Goal: Task Accomplishment & Management: Use online tool/utility

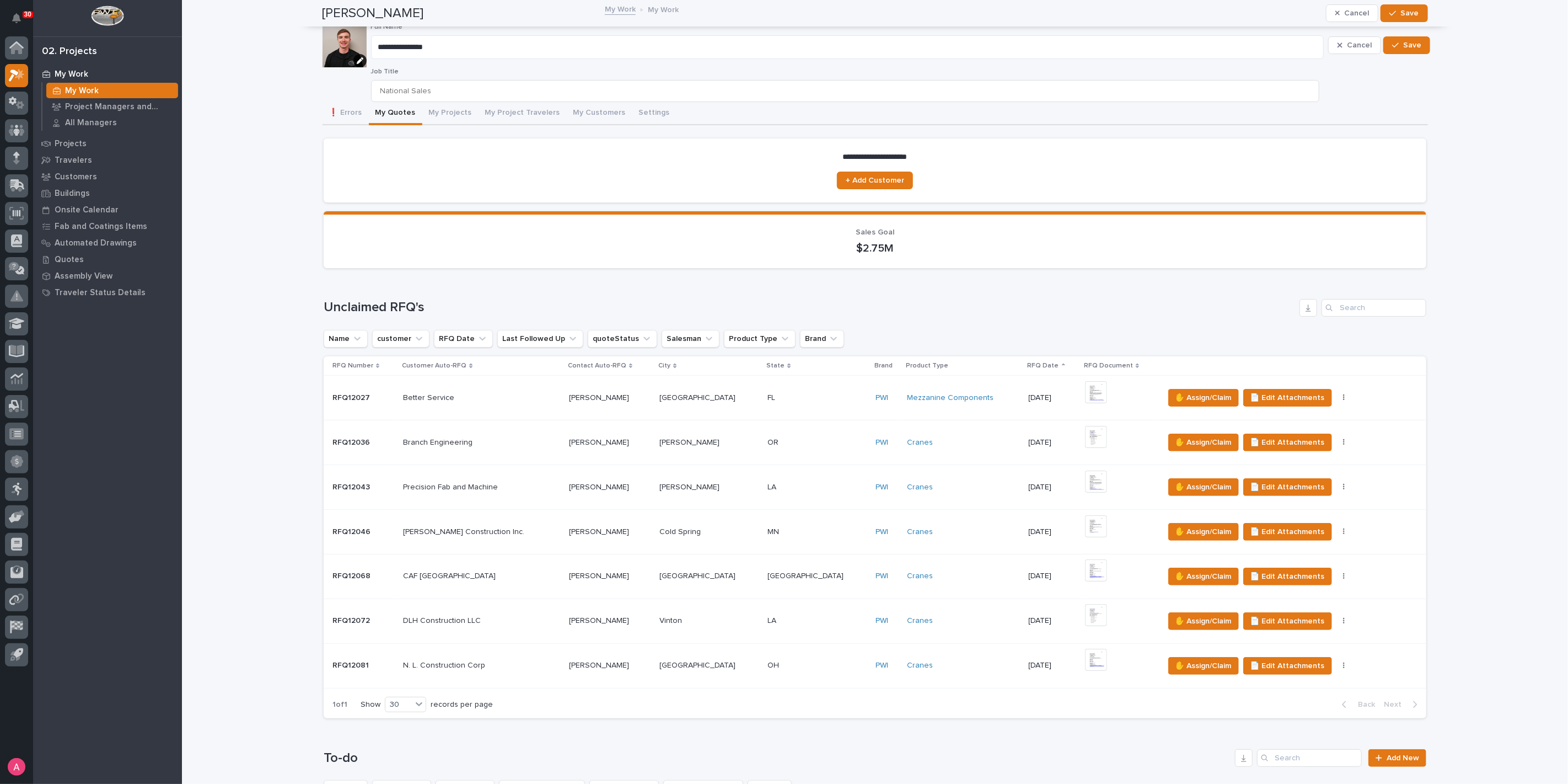
scroll to position [490, 0]
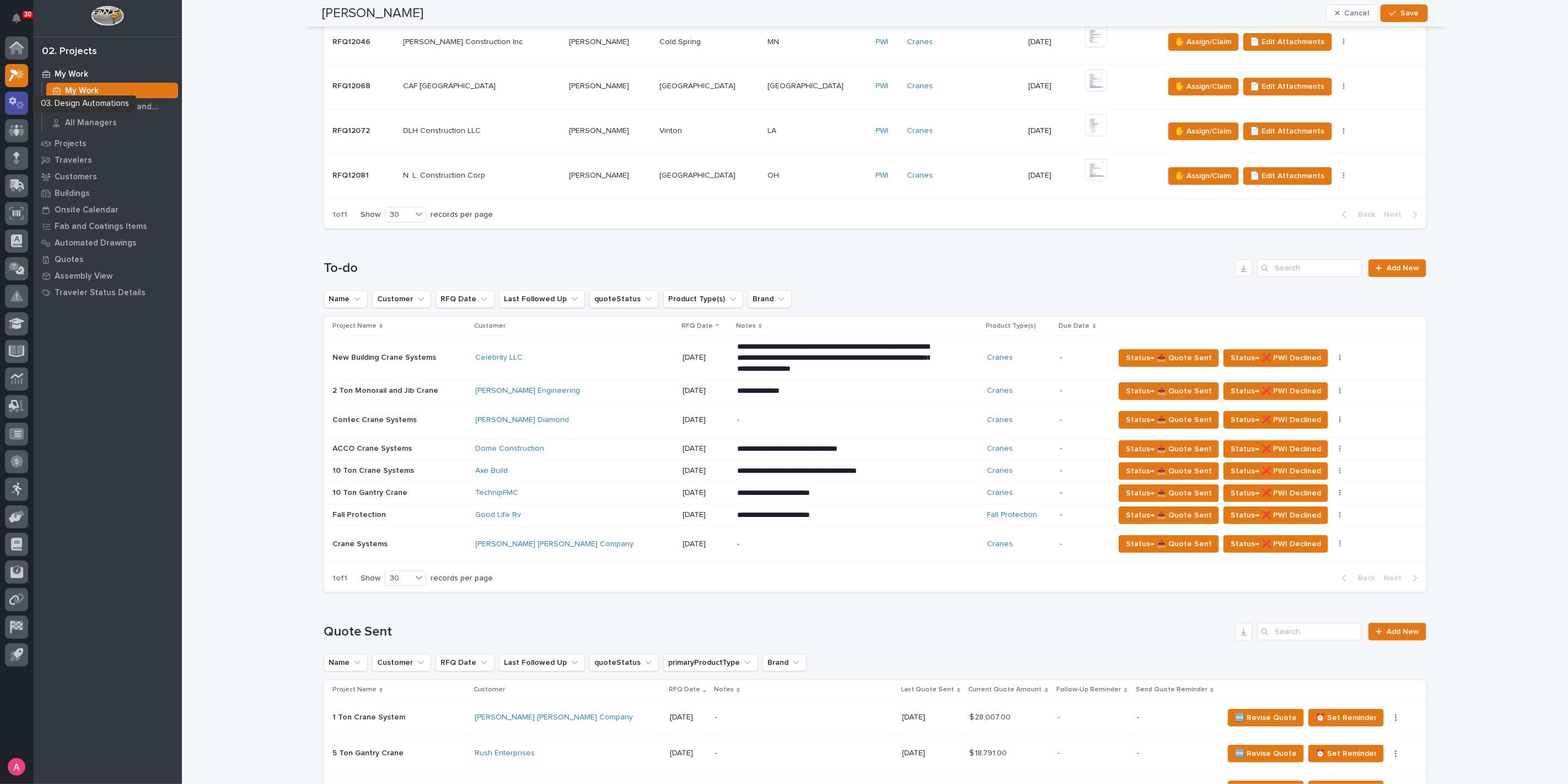
click at [20, 101] on icon at bounding box center [17, 103] width 16 height 13
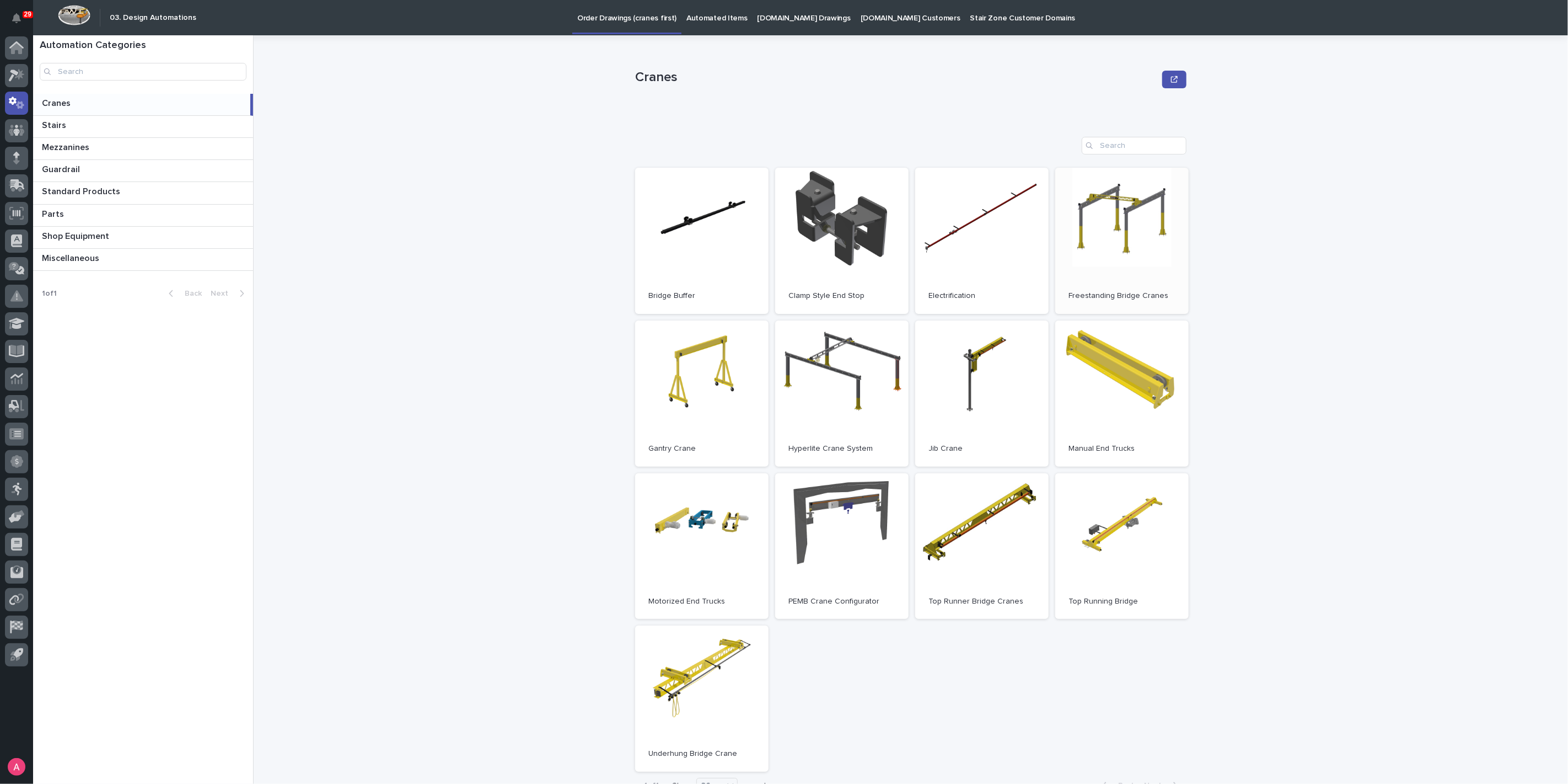
click at [1110, 231] on link "Open" at bounding box center [1121, 240] width 133 height 146
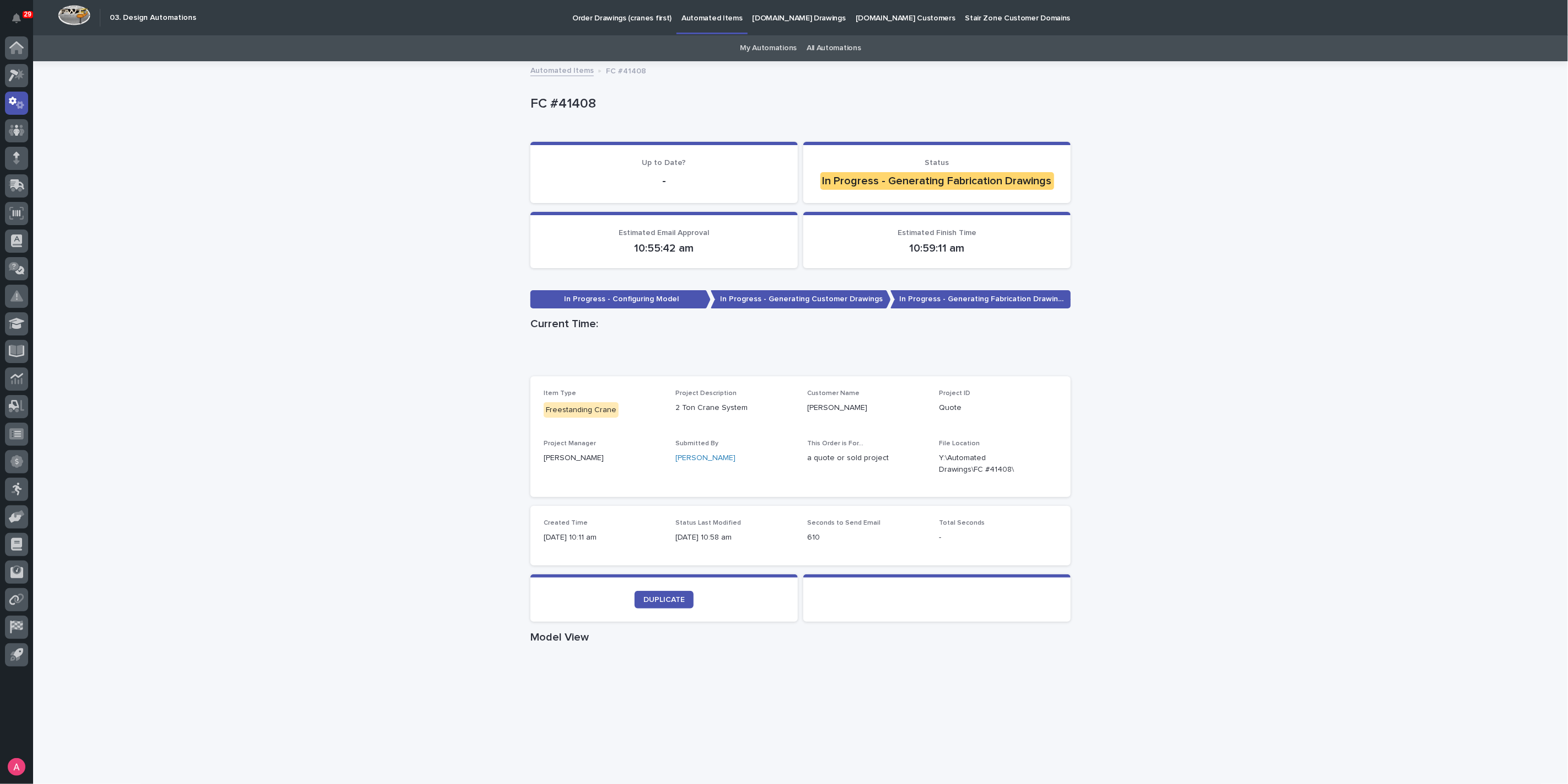
drag, startPoint x: 287, startPoint y: 441, endPoint x: 422, endPoint y: 407, distance: 139.2
click at [291, 360] on div "Loading... Saving… Loading... Saving… FC #41408 FC #41408 Sorry, there was an e…" at bounding box center [800, 629] width 1534 height 1135
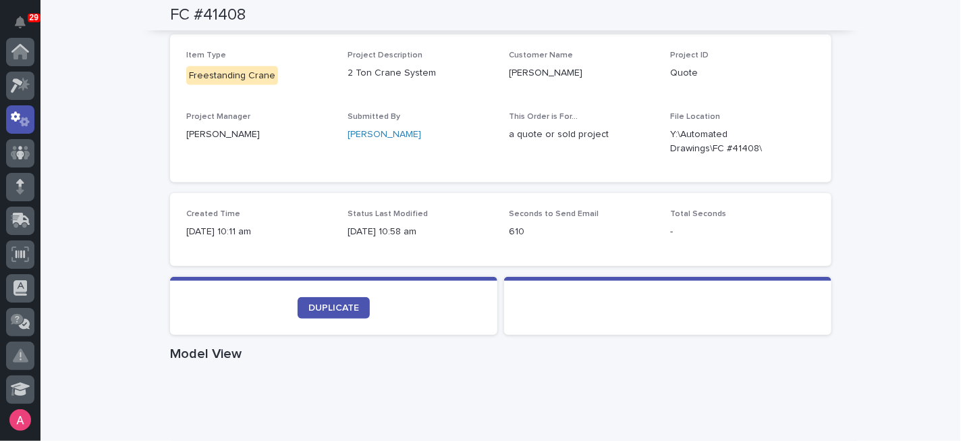
scroll to position [449, 0]
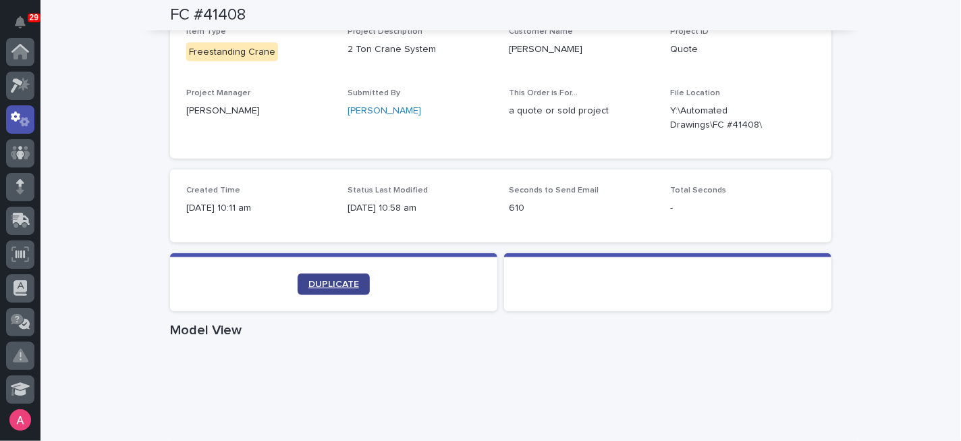
click at [343, 287] on link "DUPLICATE" at bounding box center [333, 284] width 72 height 22
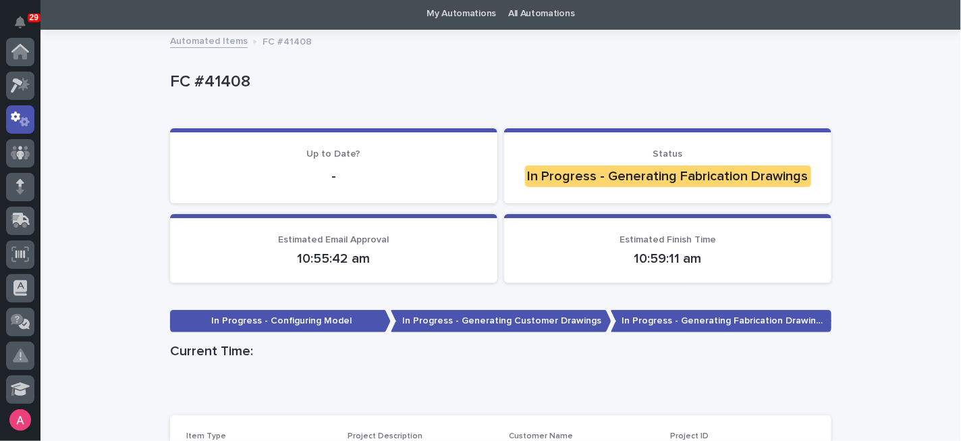
scroll to position [0, 0]
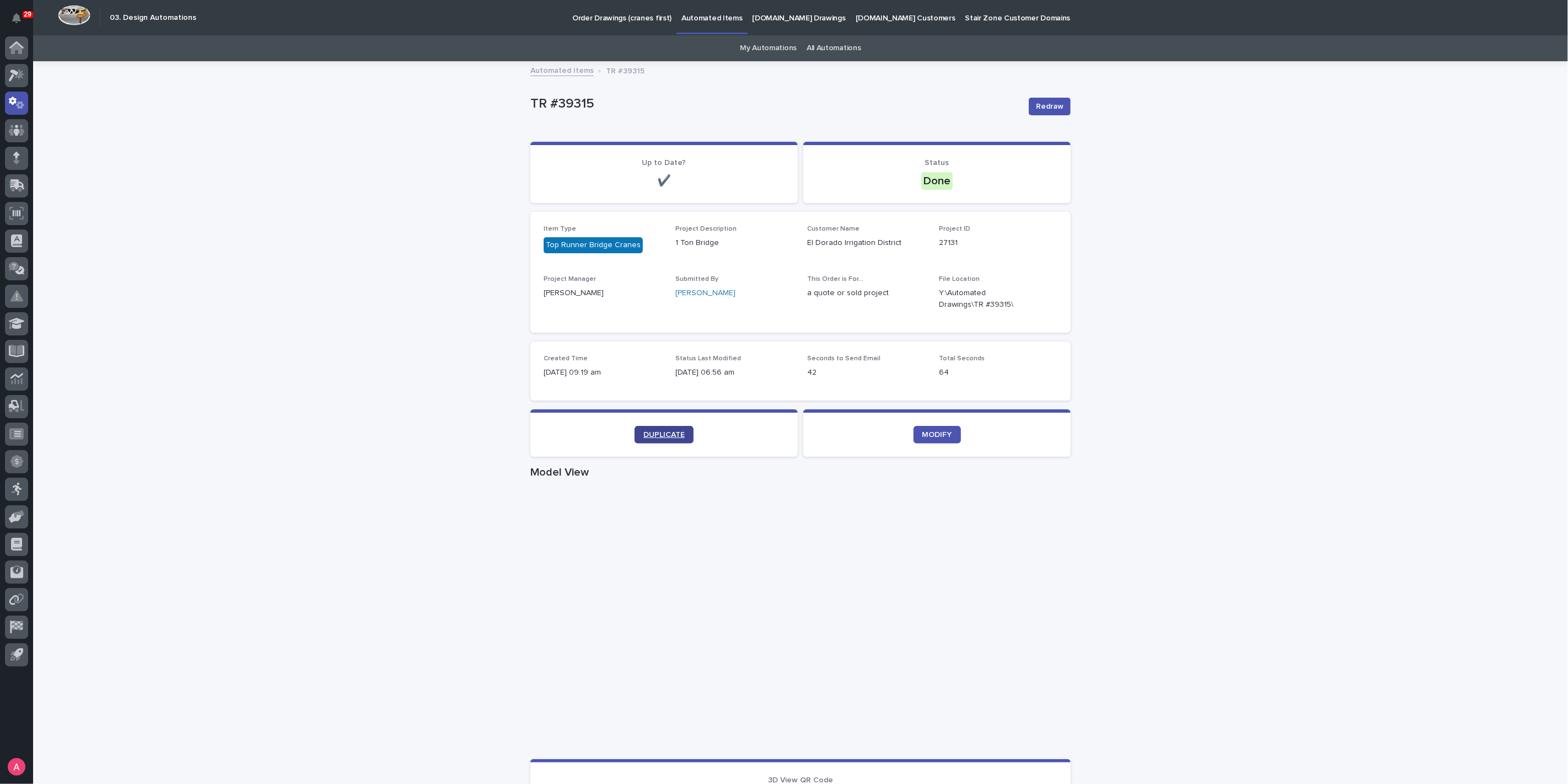
click at [675, 433] on span "DUPLICATE" at bounding box center [663, 434] width 42 height 7
